Goal: Use online tool/utility: Use online tool/utility

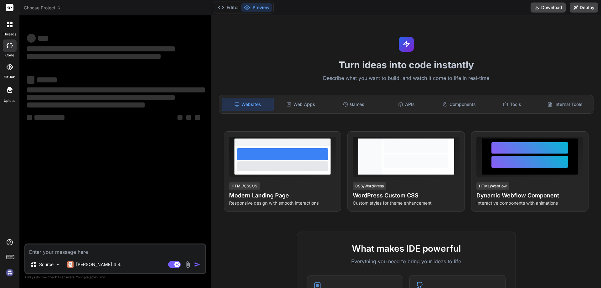
type textarea "x"
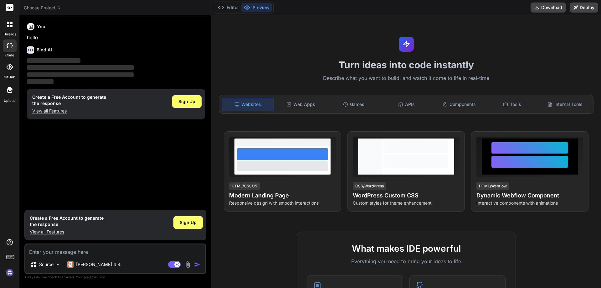
click at [66, 251] on textarea at bounding box center [115, 249] width 180 height 11
paste textarea "var rotate = function(nums, k) { const result = []; for(let i=0; i<nums.length;…"
type textarea "var rotate = function(nums, k) { const result = []; for(let i=0; i<nums.length;…"
type textarea "x"
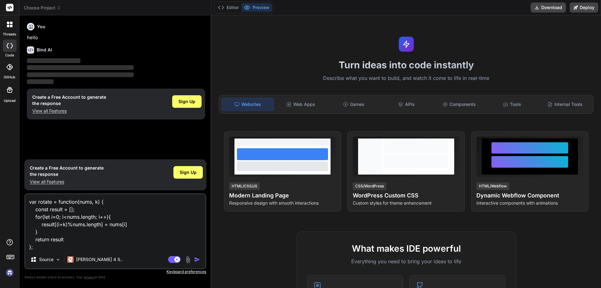
type textarea "var rotate = function(nums, k) { const result = []; for(let i=0; i<nums.length;…"
click at [31, 203] on textarea "var rotate = function(nums, k) { const result = []; for(let i=0; i<nums.length;…" at bounding box center [115, 222] width 180 height 56
type textarea "x"
click at [42, 248] on textarea "var rotate = function(nums, k) { const result = []; for(let i=0; i<nums.length;…" at bounding box center [115, 222] width 180 height 56
